Goal: Information Seeking & Learning: Find contact information

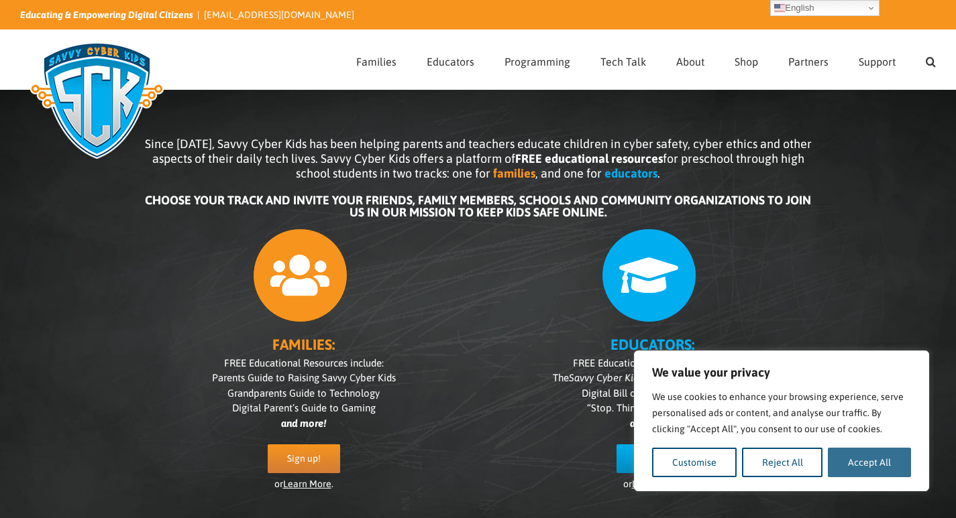
click at [885, 476] on button "Accept All" at bounding box center [869, 463] width 83 height 30
checkbox input "true"
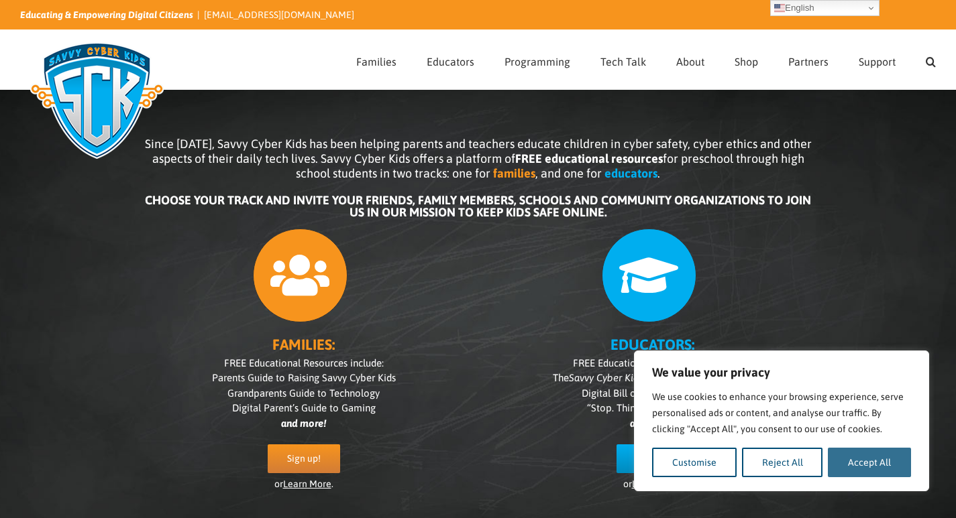
checkbox input "true"
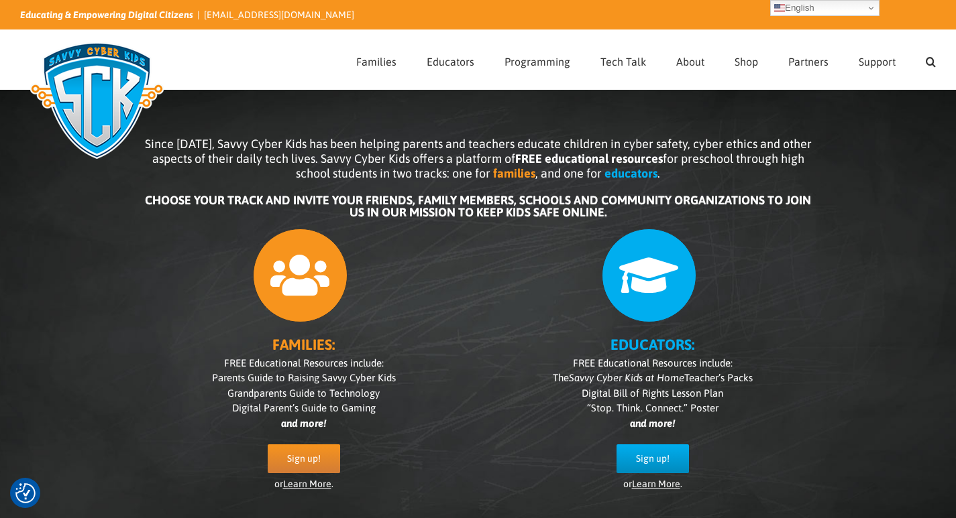
drag, startPoint x: 854, startPoint y: 142, endPoint x: 836, endPoint y: 140, distance: 17.5
click at [854, 142] on div "Since 2007, Savvy Cyber Kids has been helping parents and teachers educate chil…" at bounding box center [478, 304] width 956 height 469
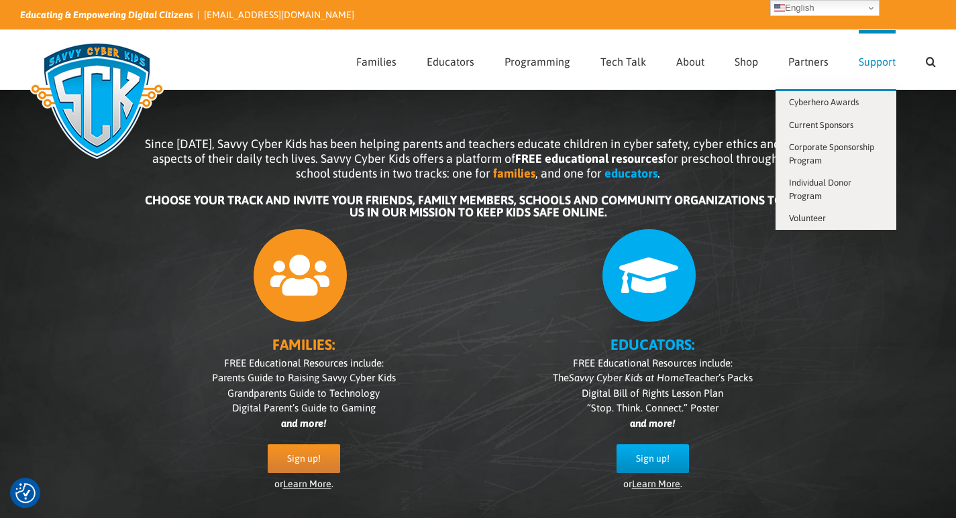
click at [891, 70] on link "Support" at bounding box center [877, 59] width 37 height 59
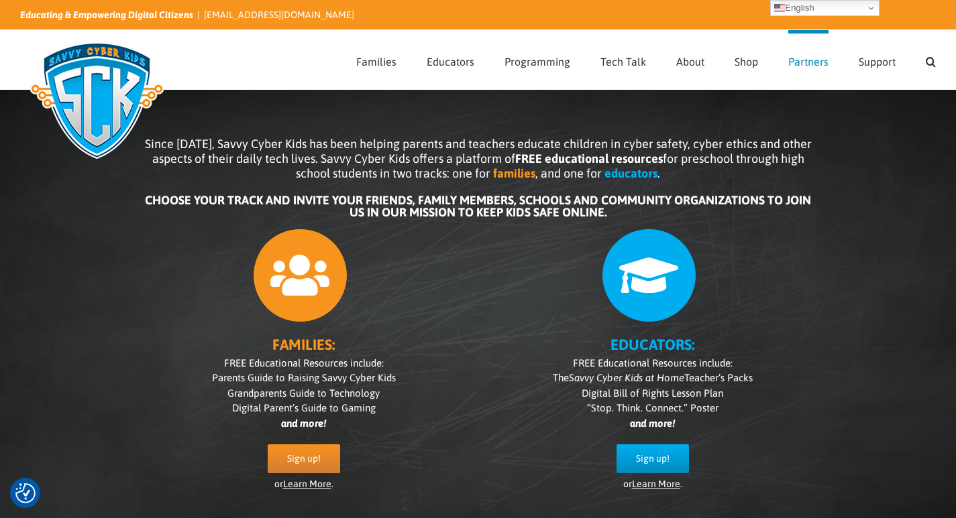
click at [812, 51] on link "Partners" at bounding box center [808, 59] width 40 height 59
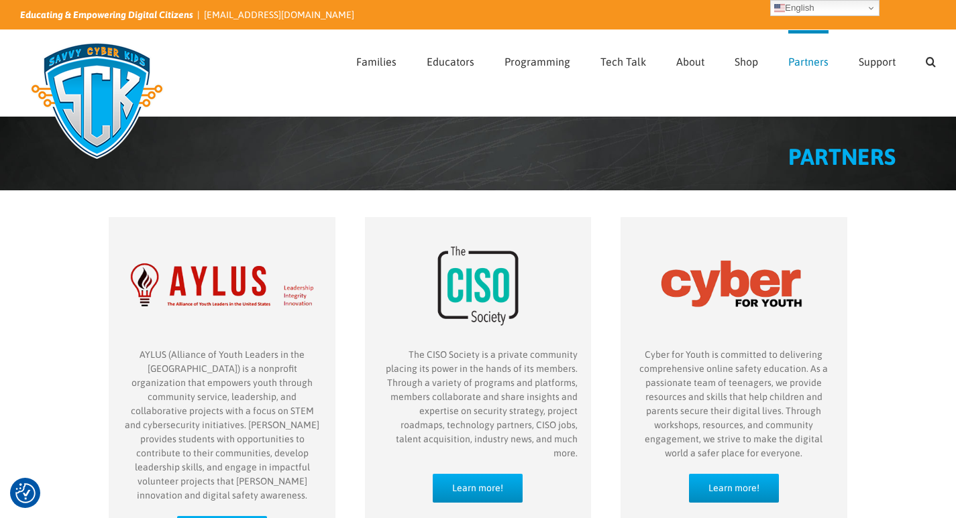
radio input "true"
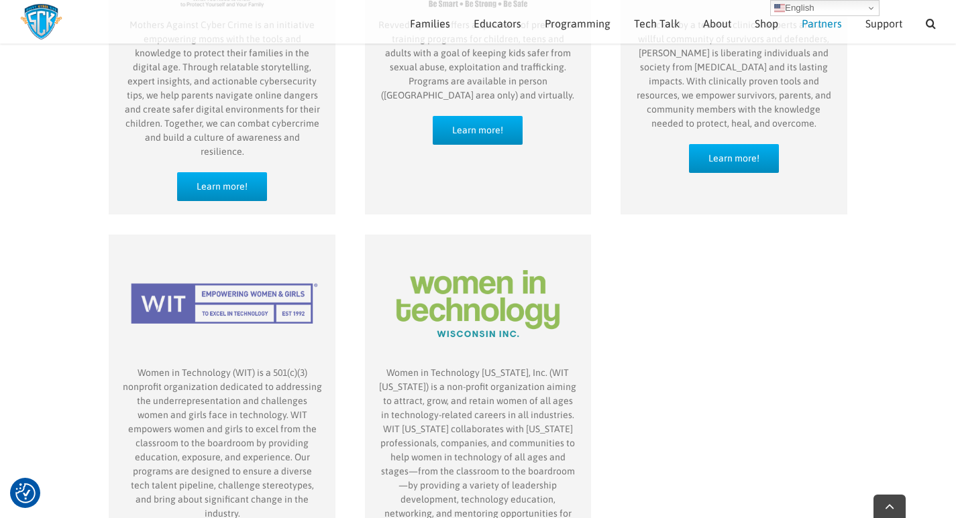
scroll to position [1064, 0]
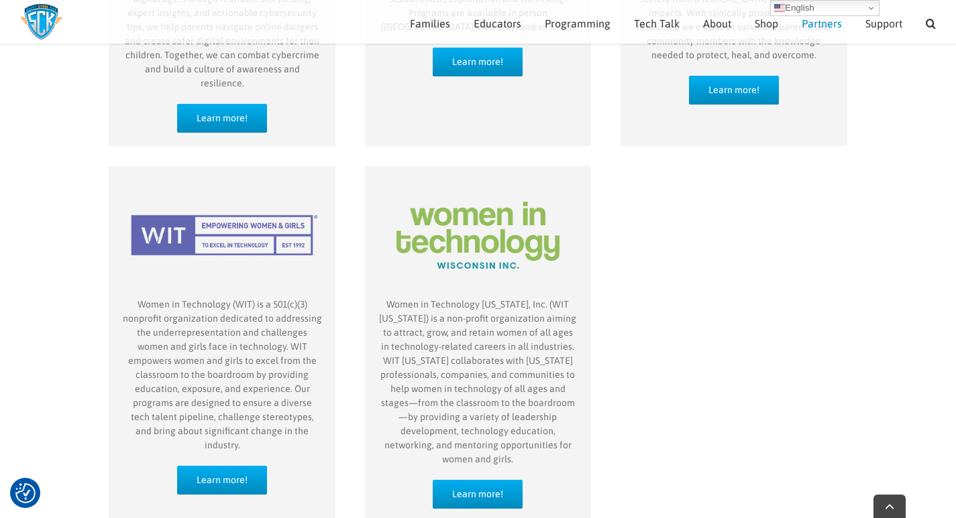
click at [598, 313] on div "Women in Technology [US_STATE], Inc. (WIT [US_STATE]) is a non-profit organizat…" at bounding box center [478, 344] width 256 height 356
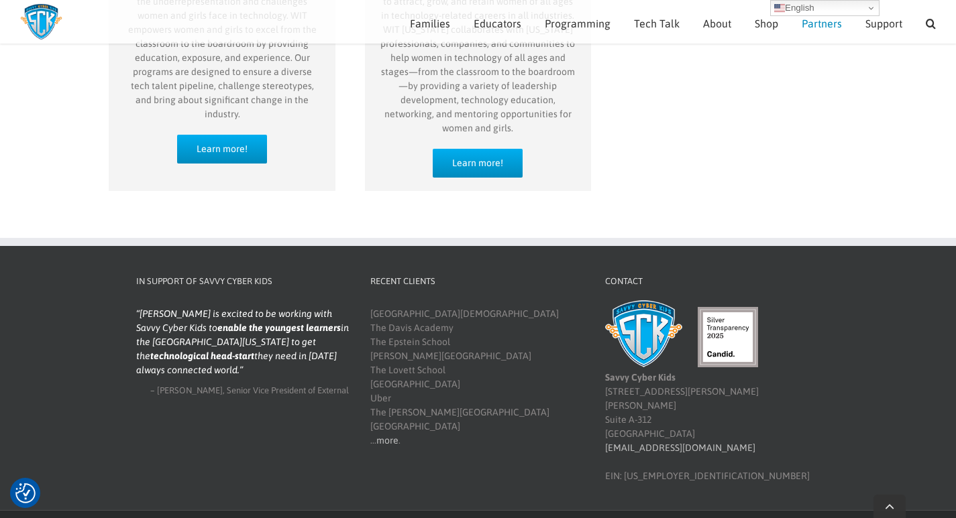
scroll to position [1484, 0]
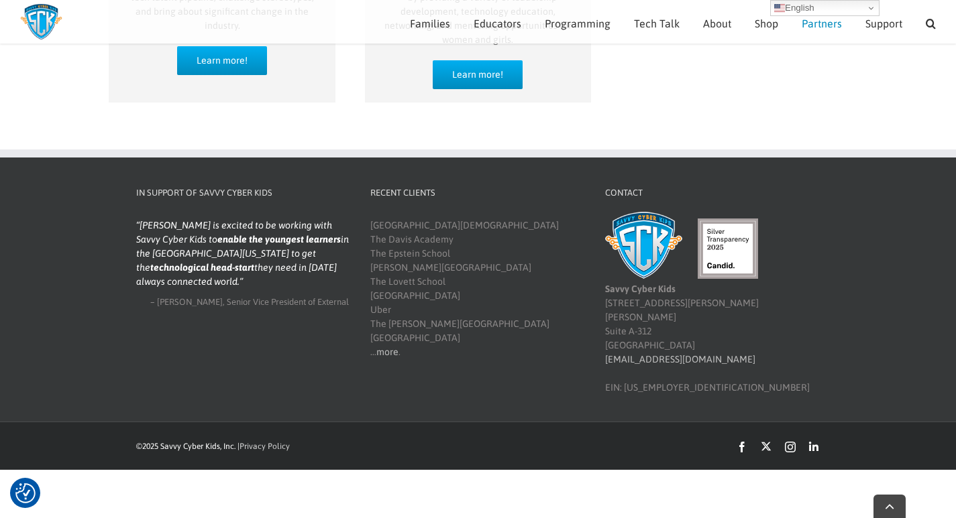
click at [569, 313] on div "[GEOGRAPHIC_DATA][DEMOGRAPHIC_DATA] [GEOGRAPHIC_DATA][PERSON_NAME] The [PERSON_…" at bounding box center [476, 289] width 213 height 141
